Goal: Entertainment & Leisure: Consume media (video, audio)

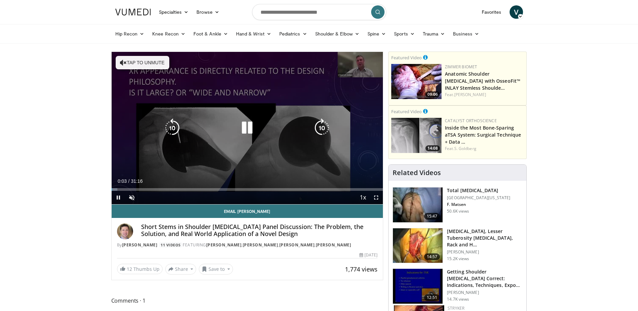
click at [141, 66] on button "Tap to unmute" at bounding box center [143, 62] width 54 height 13
click at [231, 157] on div "10 seconds Tap to unmute" at bounding box center [247, 128] width 271 height 152
